Goal: Task Accomplishment & Management: Complete application form

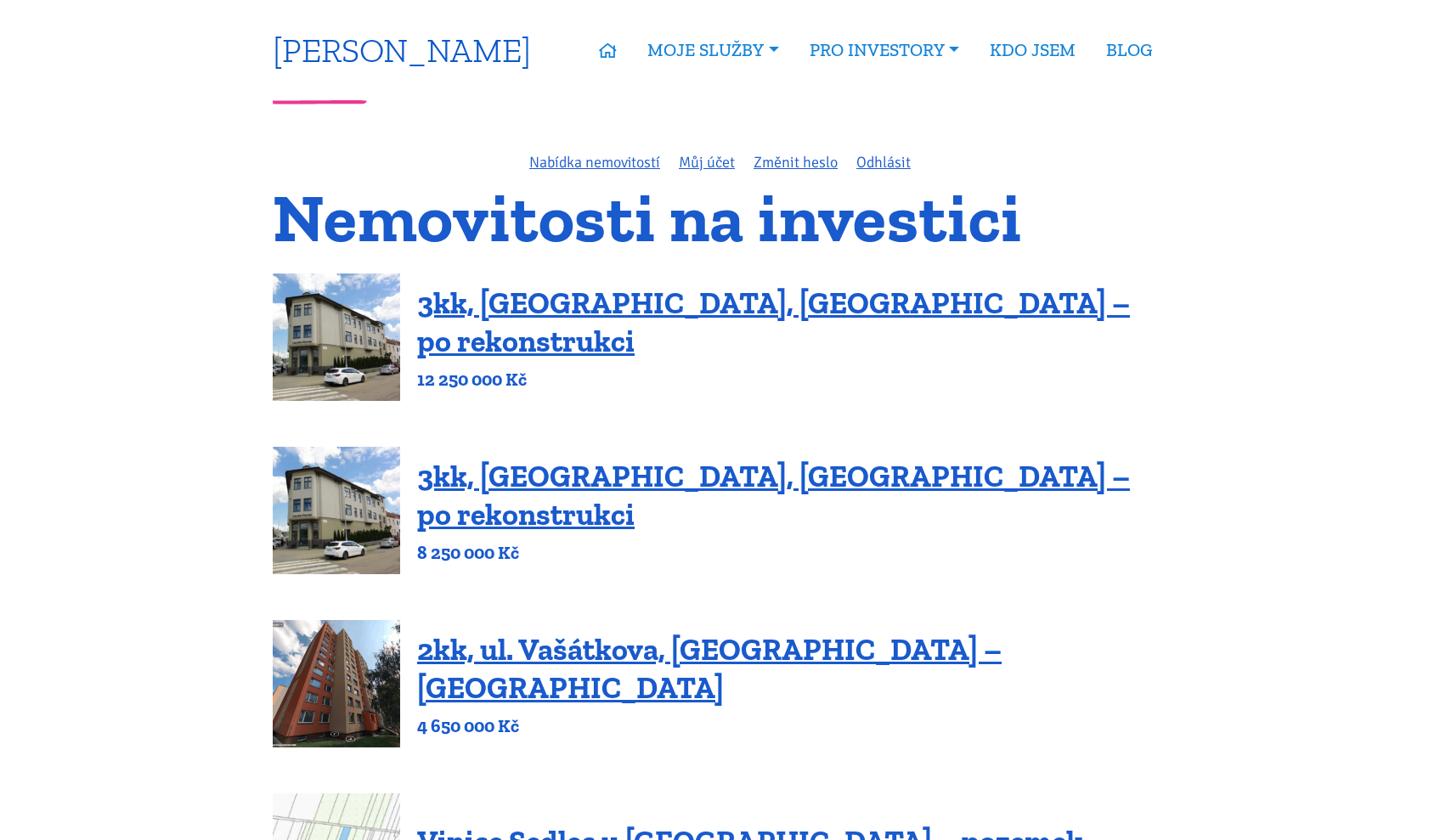
click at [394, 55] on link "[PERSON_NAME]" at bounding box center [402, 50] width 259 height 34
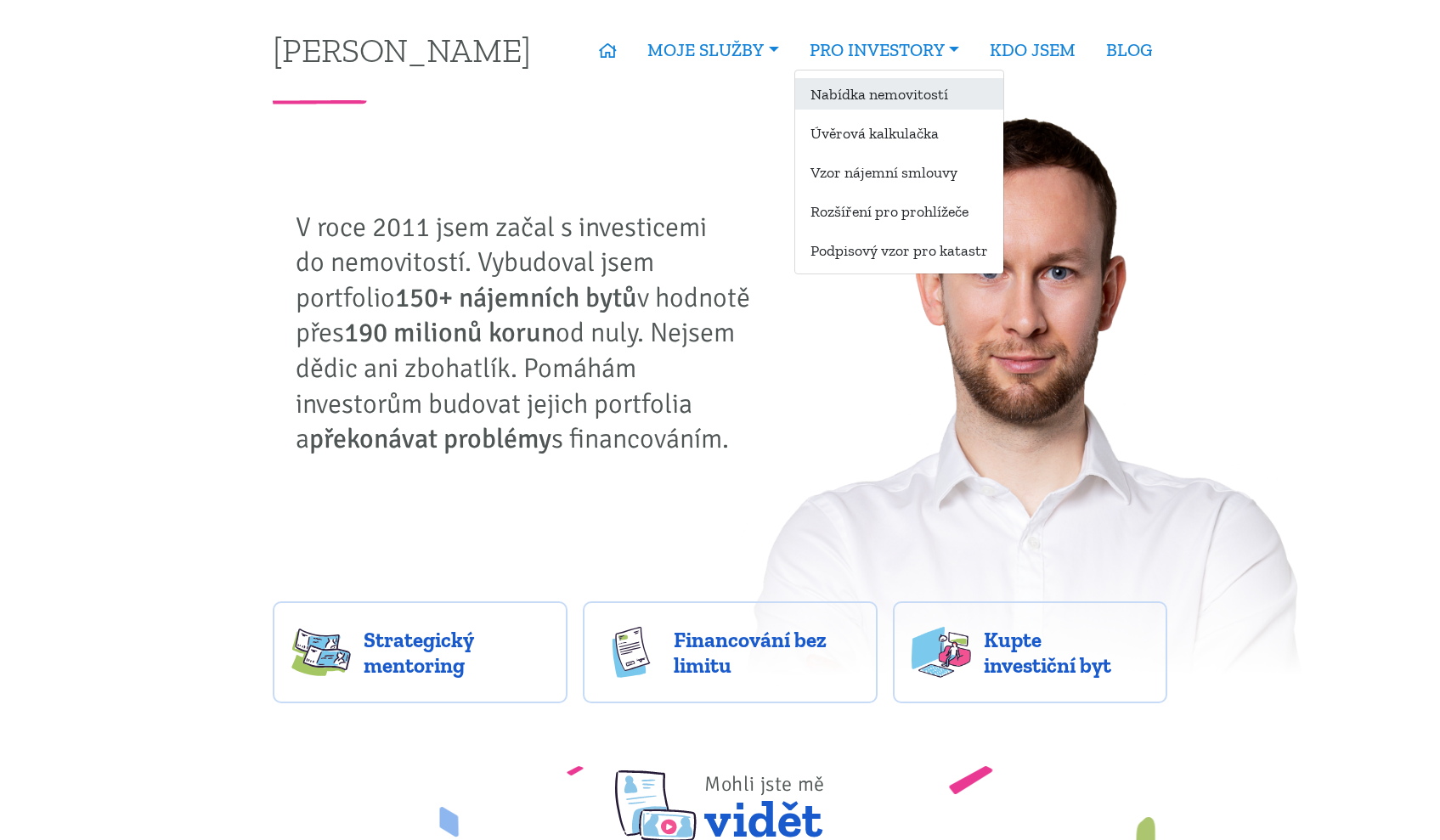
click at [852, 106] on link "Nabídka nemovitostí" at bounding box center [899, 94] width 208 height 32
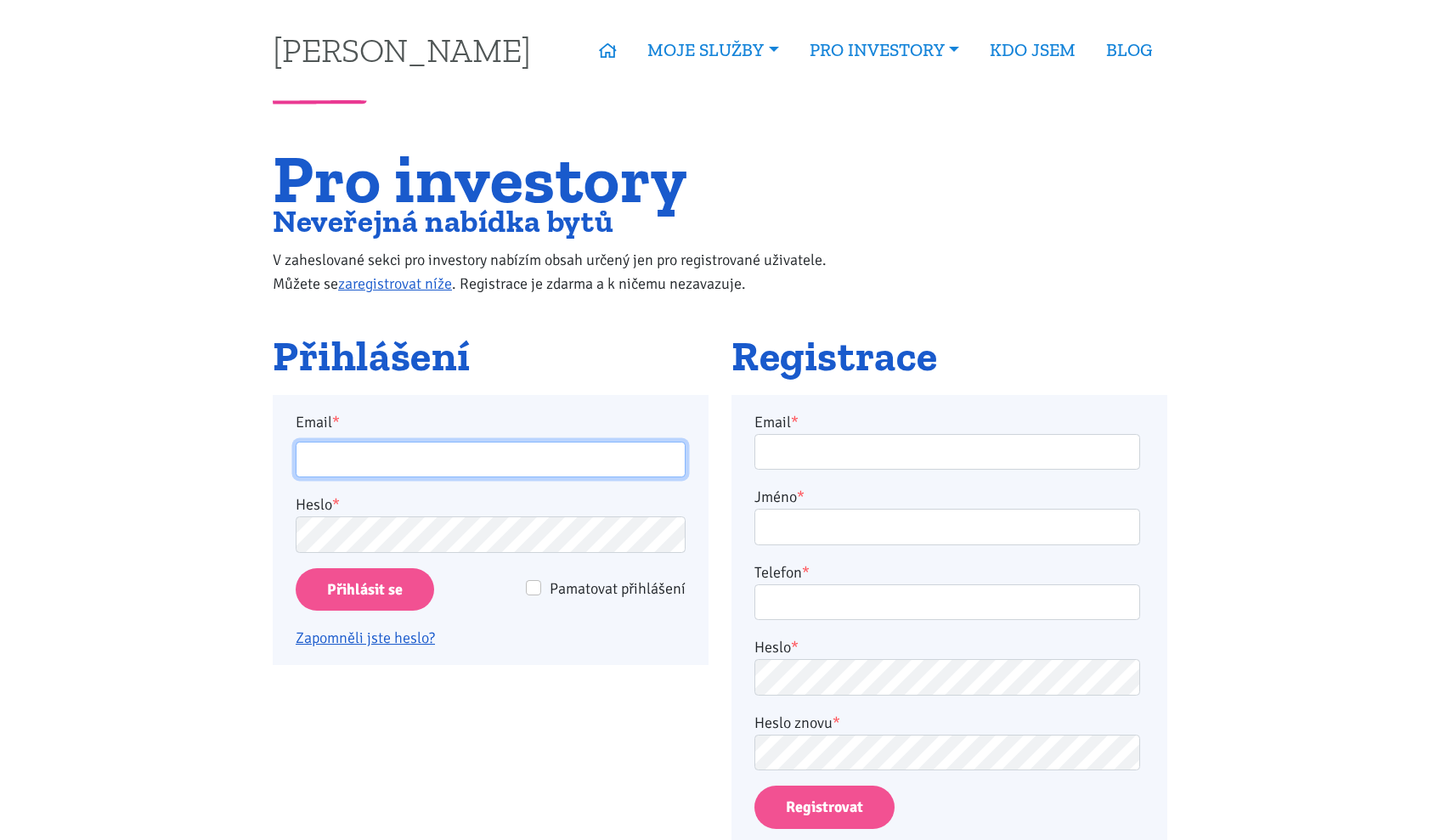
type input "martin.smrcek@gmail.com"
click at [421, 595] on input "Přihlásit se" at bounding box center [365, 589] width 139 height 43
